Goal: Transaction & Acquisition: Purchase product/service

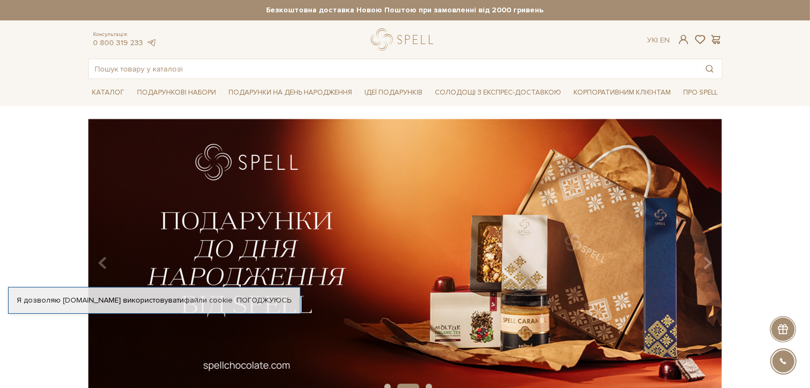
scroll to position [54, 0]
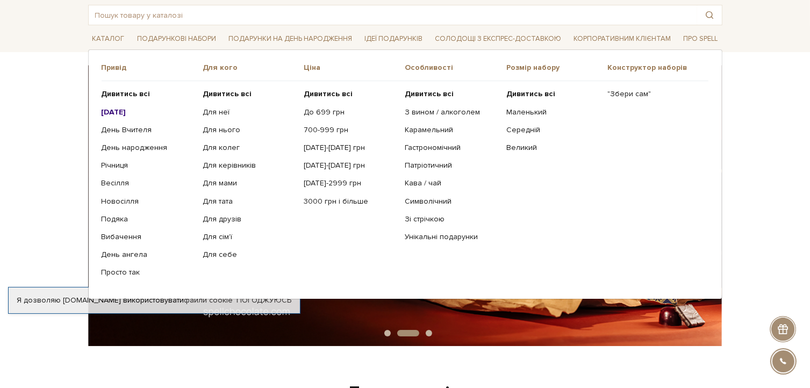
click at [120, 110] on b "[DATE]" at bounding box center [114, 112] width 25 height 9
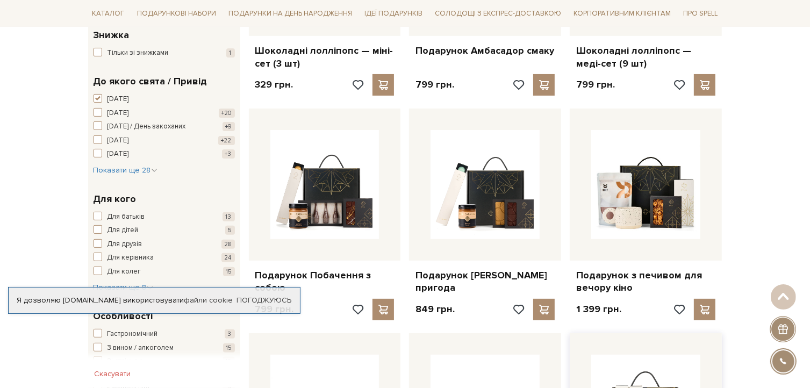
scroll to position [538, 0]
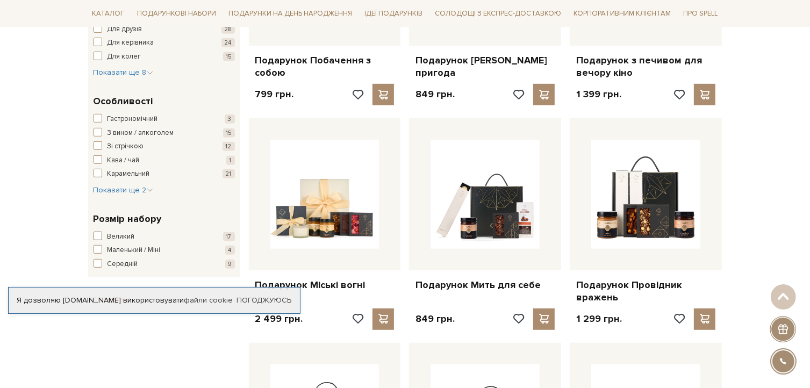
click at [124, 237] on span "Великий" at bounding box center [121, 237] width 27 height 11
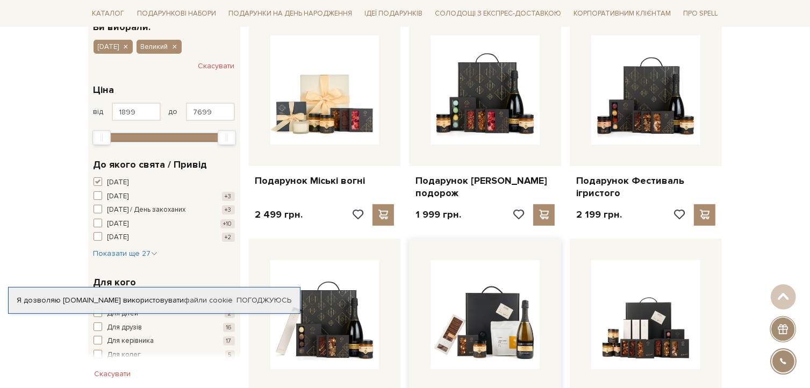
scroll to position [484, 0]
